Goal: Task Accomplishment & Management: Manage account settings

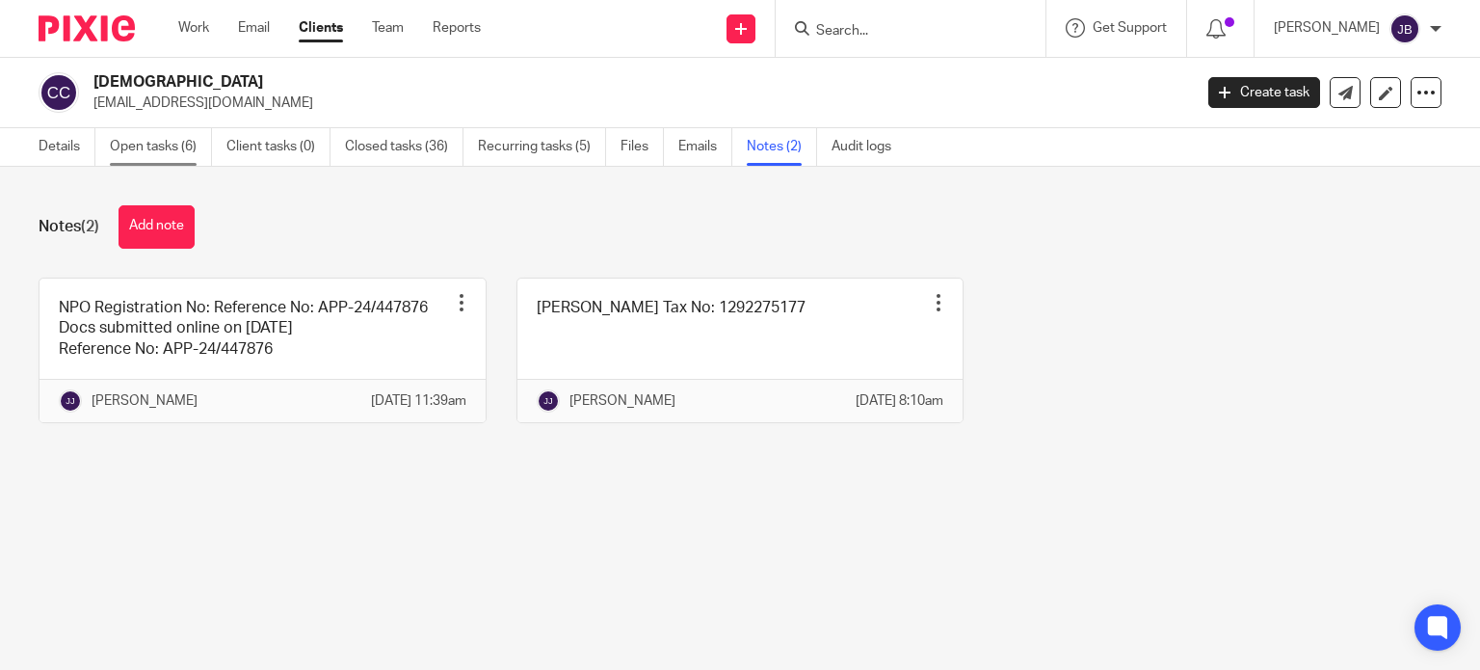
click at [143, 160] on link "Open tasks (6)" at bounding box center [161, 147] width 102 height 38
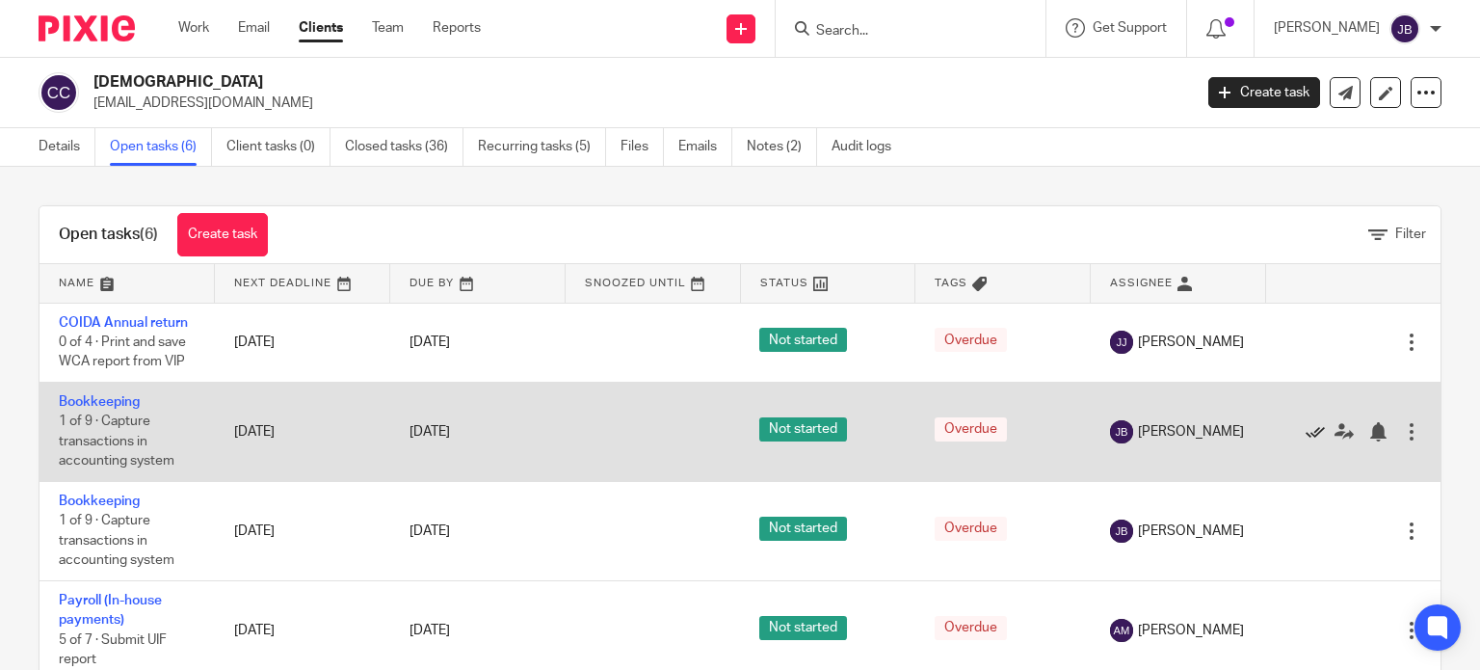
click at [1306, 432] on icon at bounding box center [1315, 431] width 19 height 19
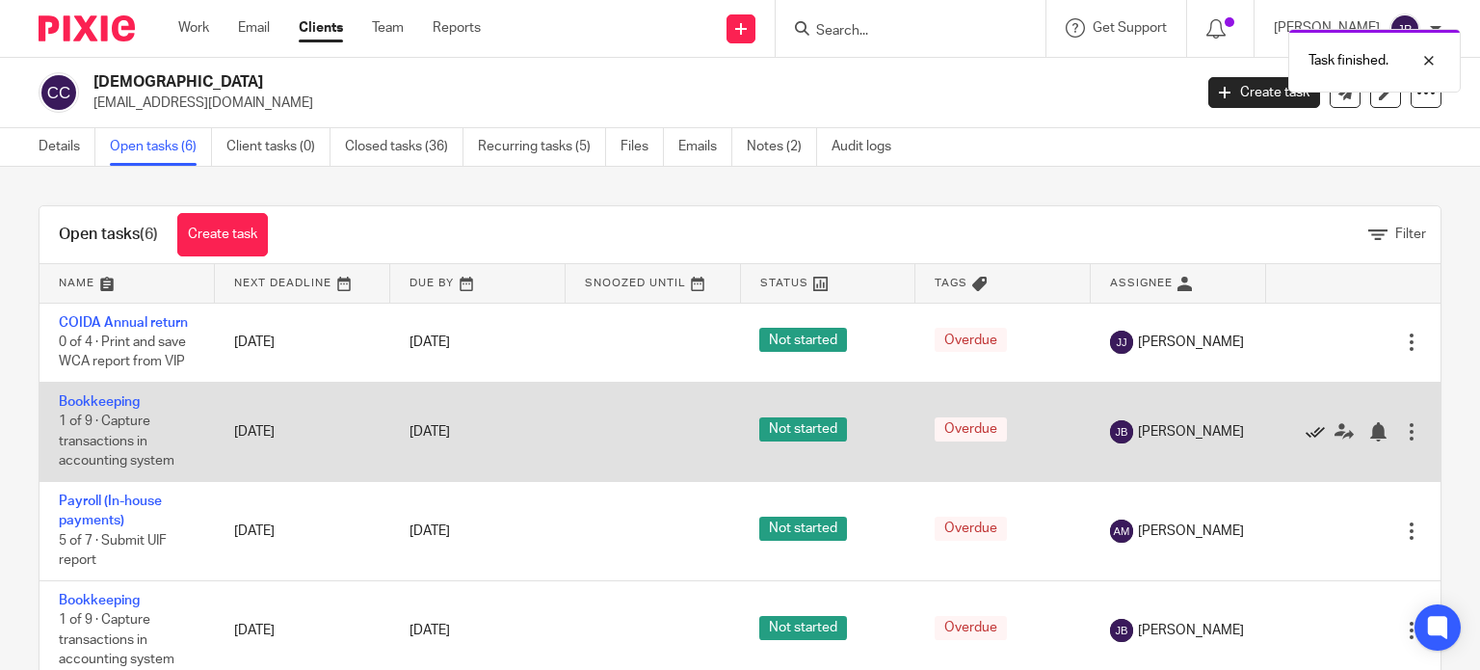
click at [1306, 431] on icon at bounding box center [1315, 431] width 19 height 19
